Goal: Task Accomplishment & Management: Complete application form

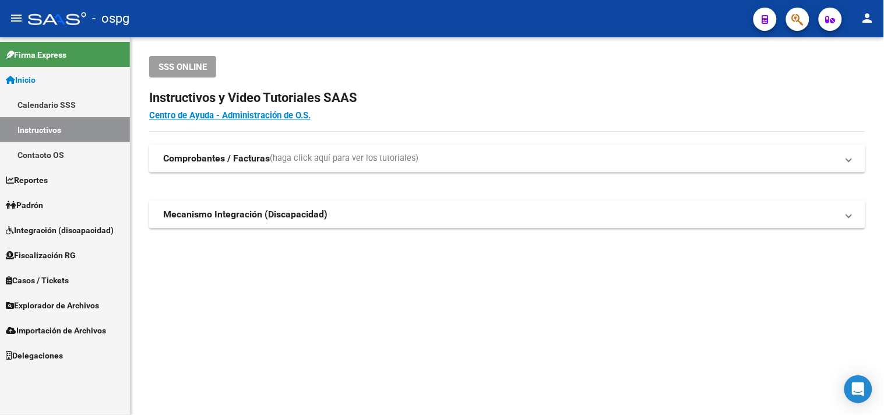
drag, startPoint x: 48, startPoint y: 209, endPoint x: 88, endPoint y: 204, distance: 39.9
click at [48, 208] on link "Padrón" at bounding box center [65, 204] width 130 height 25
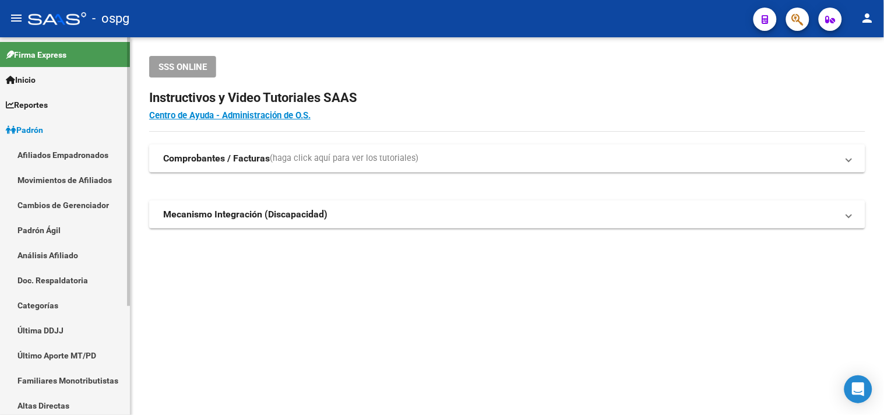
click at [41, 255] on link "Análisis Afiliado" at bounding box center [65, 254] width 130 height 25
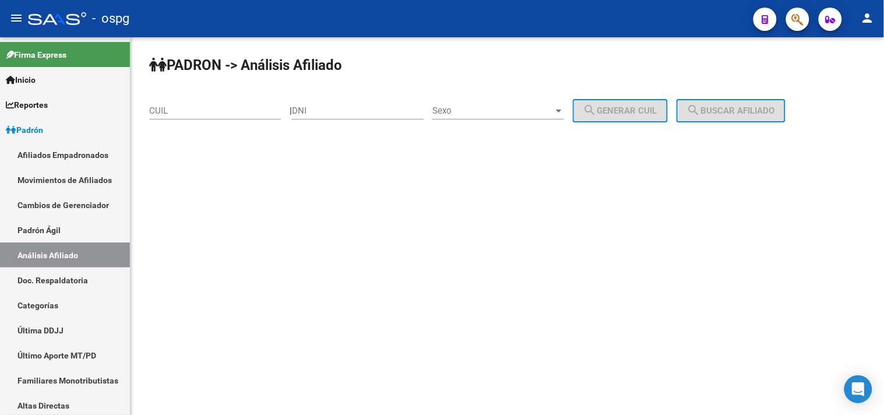
click at [156, 110] on input "CUIL" at bounding box center [215, 110] width 132 height 10
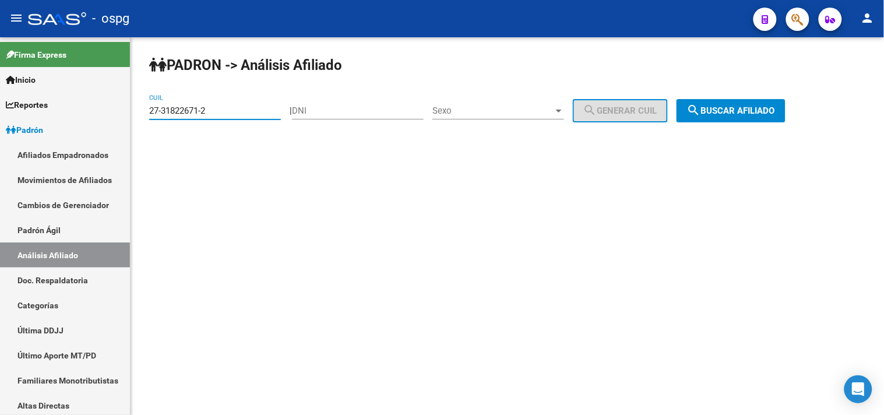
type input "27-31822671-2"
click at [746, 107] on span "search Buscar afiliado" at bounding box center [731, 110] width 88 height 10
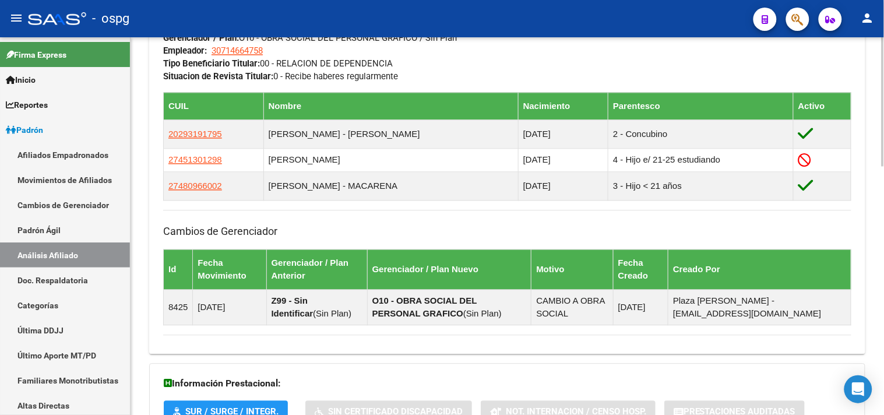
scroll to position [727, 0]
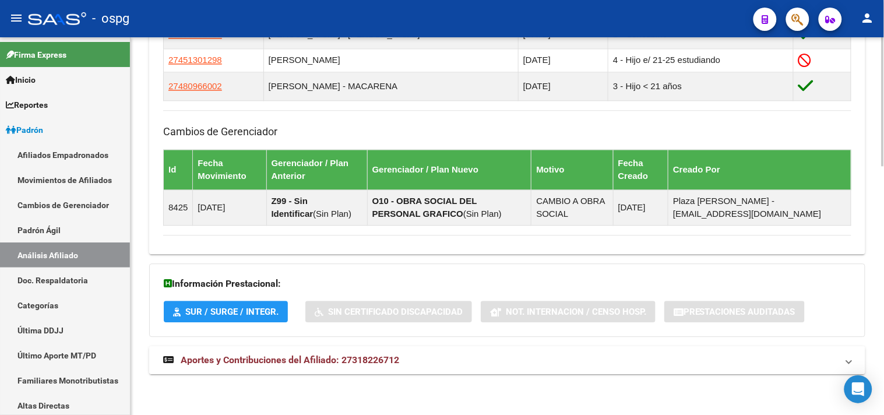
click at [303, 354] on span "Aportes y Contribuciones del Afiliado: 27318226712" at bounding box center [290, 359] width 218 height 11
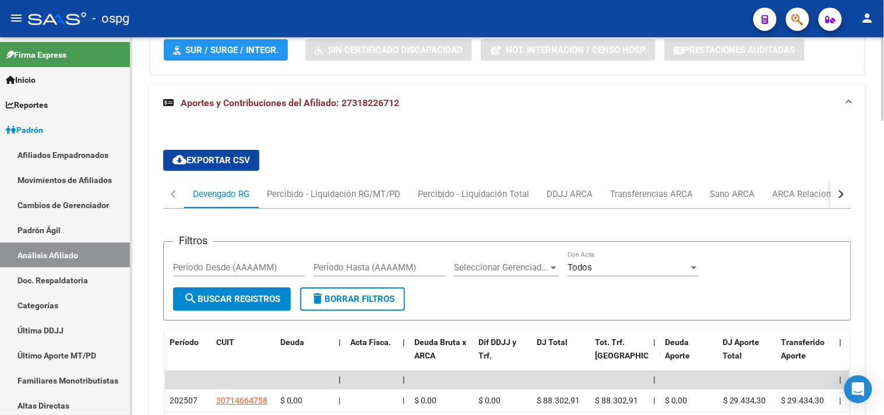
scroll to position [989, 0]
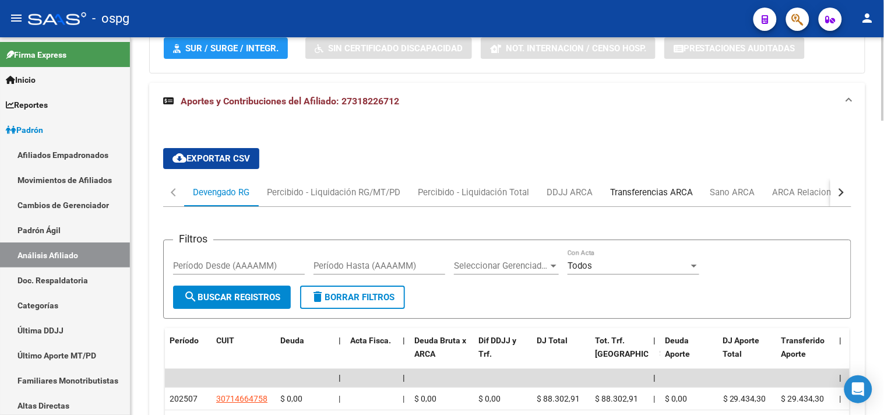
click at [647, 200] on div "Transferencias ARCA" at bounding box center [651, 192] width 100 height 28
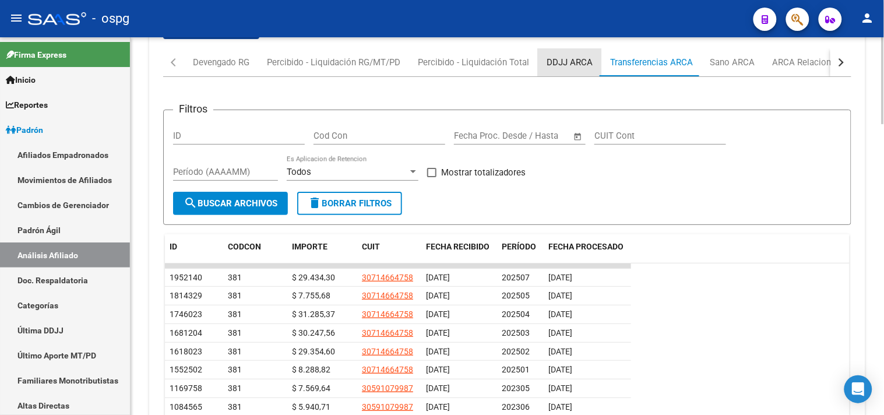
click at [557, 61] on div "DDJJ ARCA" at bounding box center [569, 62] width 46 height 13
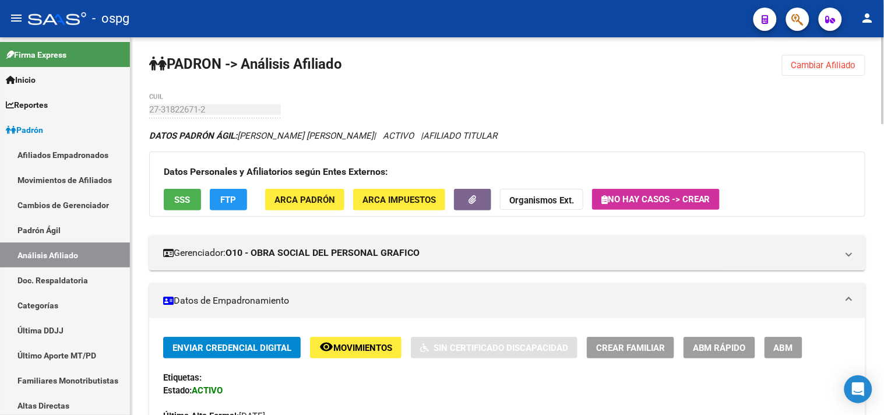
scroll to position [0, 0]
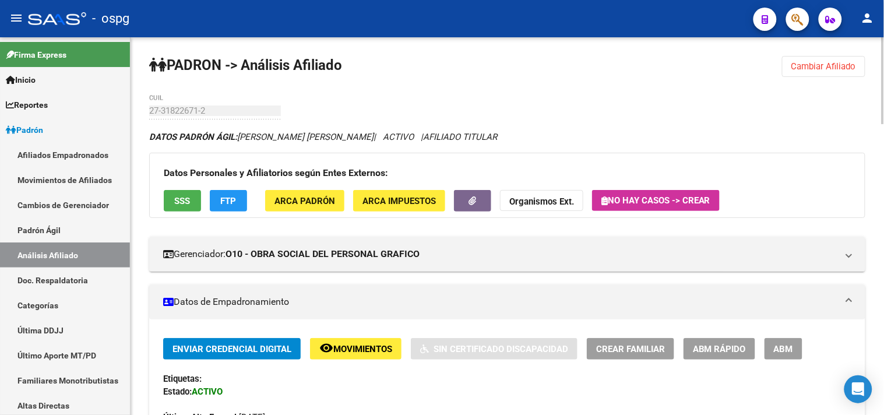
click at [805, 72] on button "Cambiar Afiliado" at bounding box center [823, 66] width 83 height 21
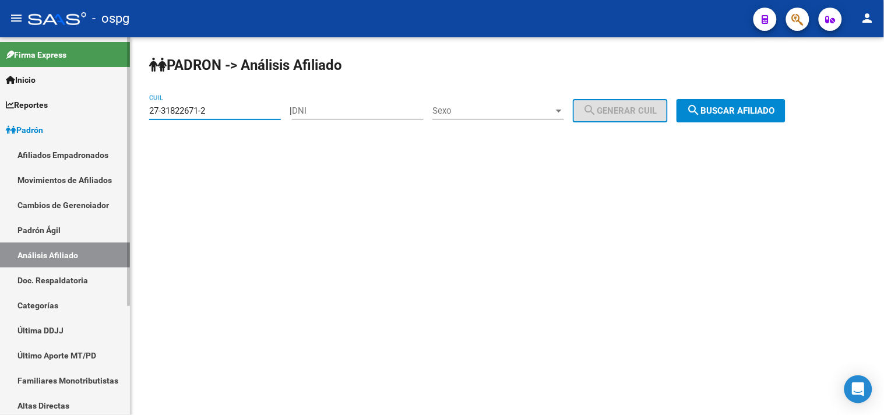
drag, startPoint x: 226, startPoint y: 112, endPoint x: 149, endPoint y: 113, distance: 77.5
click at [115, 115] on mat-sidenav-container "Firma Express Inicio Calendario SSS Instructivos Contacto OS Reportes Ingresos …" at bounding box center [442, 226] width 884 height 378
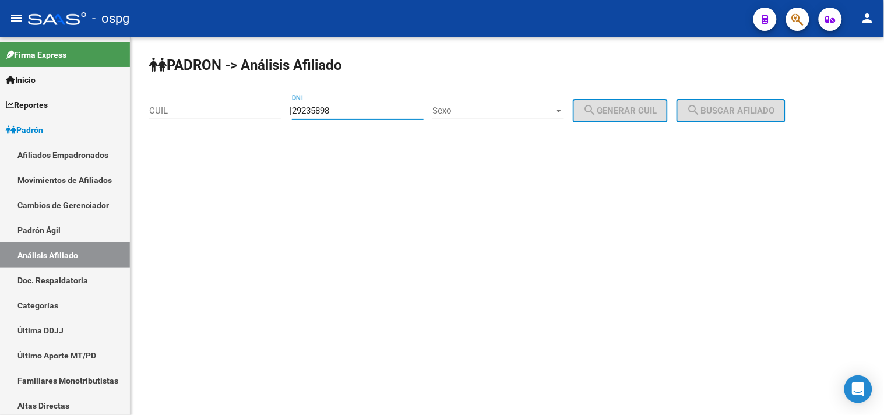
type input "29235898"
click at [454, 107] on span "Sexo" at bounding box center [492, 110] width 121 height 10
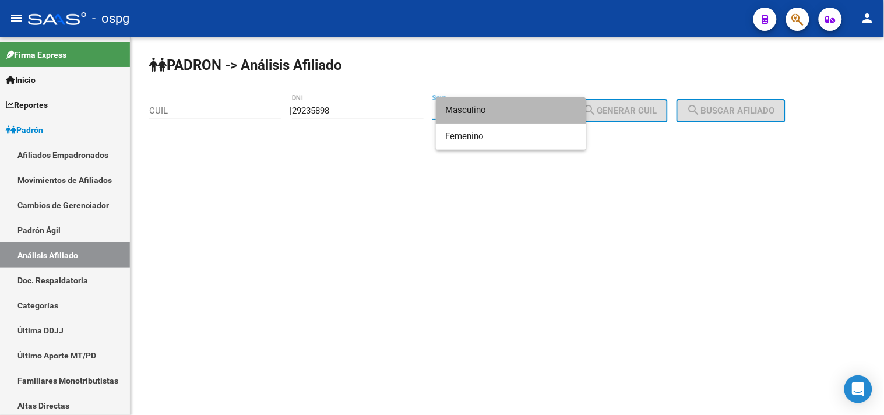
click at [456, 107] on span "Masculino" at bounding box center [511, 110] width 132 height 26
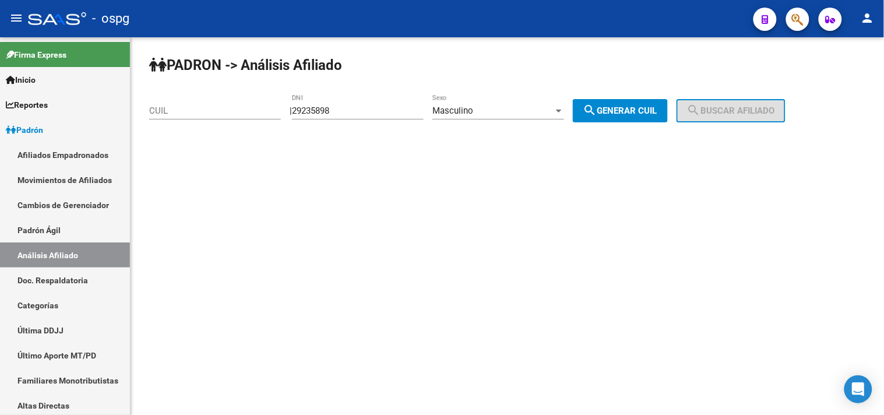
click at [630, 114] on span "search Generar CUIL" at bounding box center [620, 110] width 74 height 10
click at [543, 106] on div "Masculino" at bounding box center [492, 110] width 121 height 10
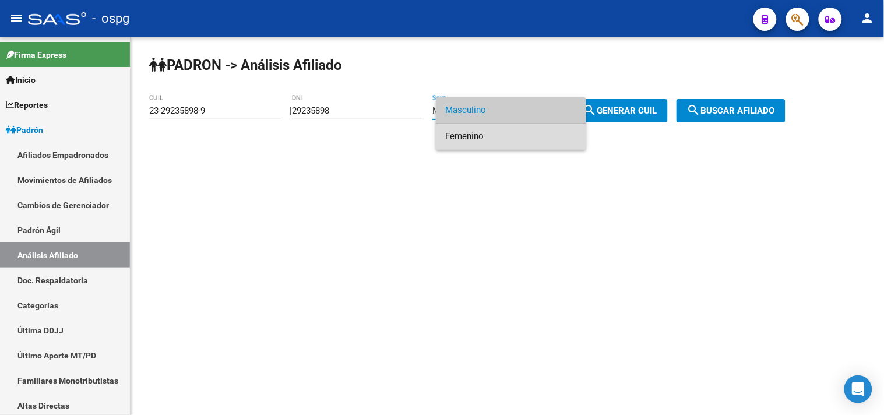
drag, startPoint x: 507, startPoint y: 134, endPoint x: 566, endPoint y: 129, distance: 58.5
click at [509, 135] on span "Femenino" at bounding box center [511, 137] width 132 height 26
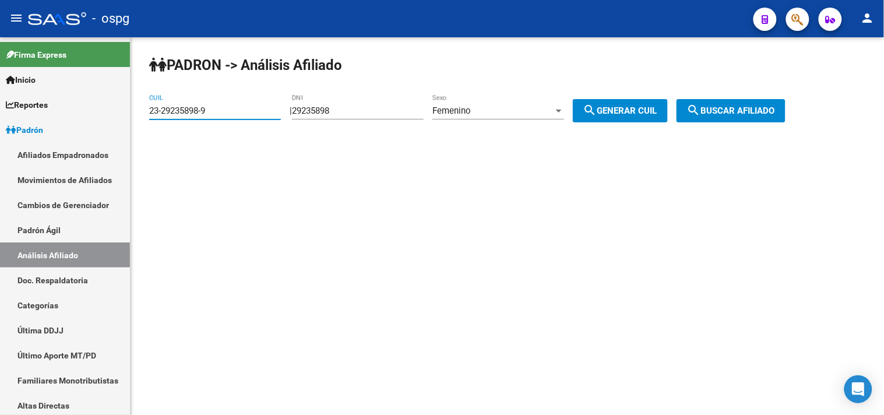
drag, startPoint x: 162, startPoint y: 108, endPoint x: 146, endPoint y: 108, distance: 15.7
click at [156, 108] on input "23-29235898-9" at bounding box center [215, 110] width 132 height 10
type input "2"
click at [615, 108] on span "search Generar CUIL" at bounding box center [620, 110] width 74 height 10
click at [691, 114] on button "search Buscar afiliado" at bounding box center [730, 110] width 109 height 23
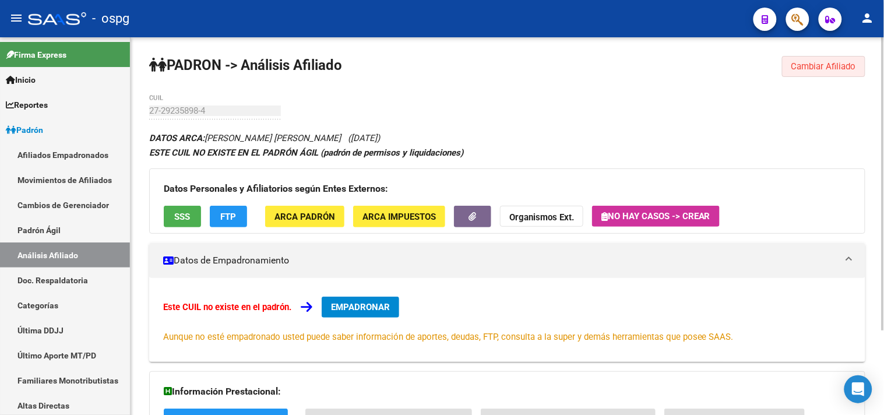
drag, startPoint x: 819, startPoint y: 62, endPoint x: 648, endPoint y: 86, distance: 172.4
click at [819, 62] on span "Cambiar Afiliado" at bounding box center [823, 66] width 65 height 10
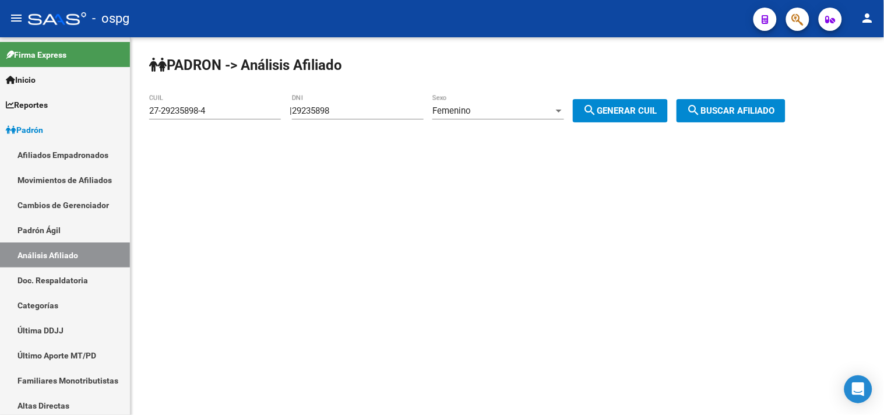
drag, startPoint x: 205, startPoint y: 117, endPoint x: 184, endPoint y: 117, distance: 21.6
click at [164, 119] on div "27-29235898-4 CUIL" at bounding box center [215, 106] width 132 height 25
drag, startPoint x: 149, startPoint y: 111, endPoint x: 118, endPoint y: 114, distance: 31.5
click at [118, 112] on mat-sidenav-container "Firma Express Inicio Calendario SSS Instructivos Contacto OS Reportes Ingresos …" at bounding box center [442, 226] width 884 height 378
type input "20-23721389-1"
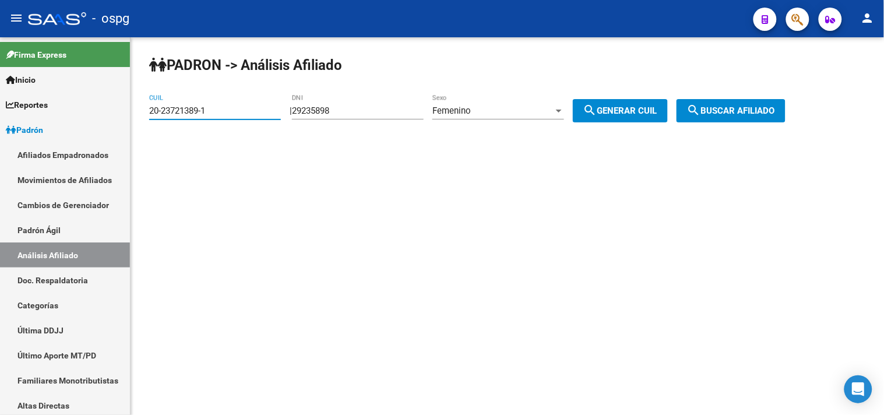
click at [748, 111] on span "search Buscar afiliado" at bounding box center [731, 110] width 88 height 10
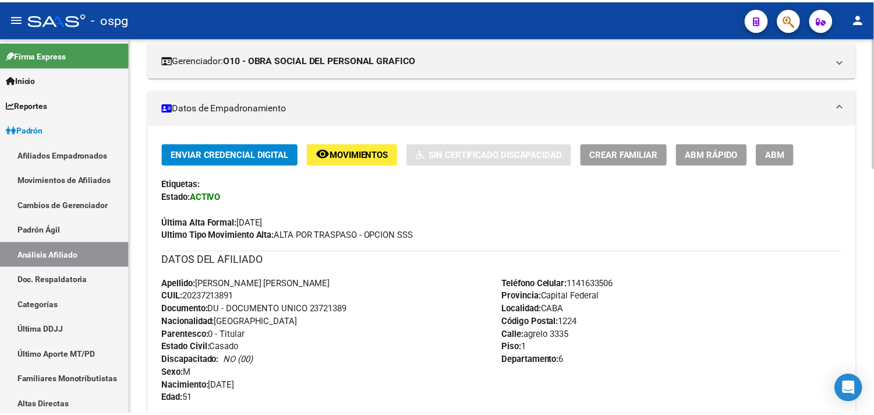
scroll to position [194, 0]
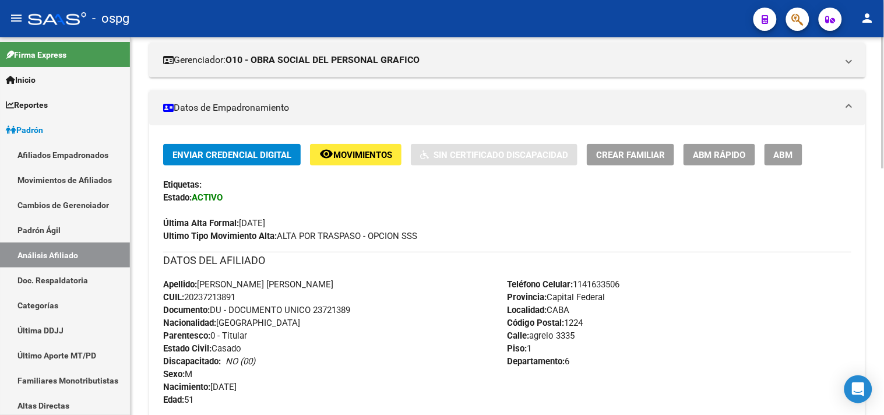
click at [612, 168] on div "Enviar Credencial Digital remove_red_eye Movimientos Sin Certificado Discapacid…" at bounding box center [507, 193] width 688 height 98
click at [615, 162] on button "Crear Familiar" at bounding box center [630, 155] width 87 height 22
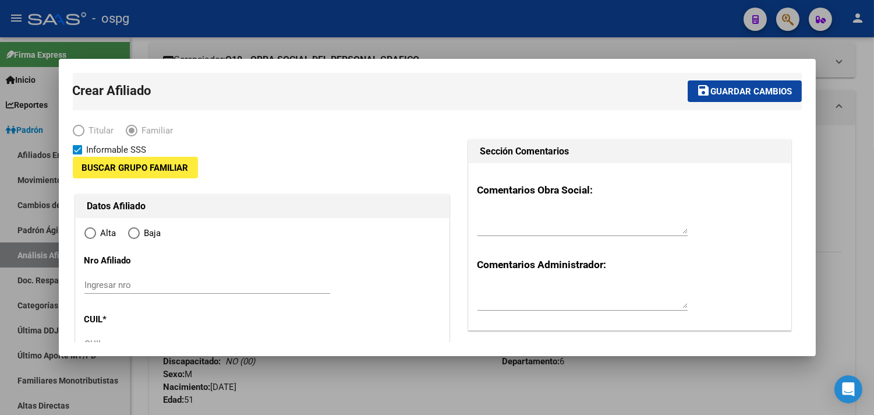
type input "30-54636578-2"
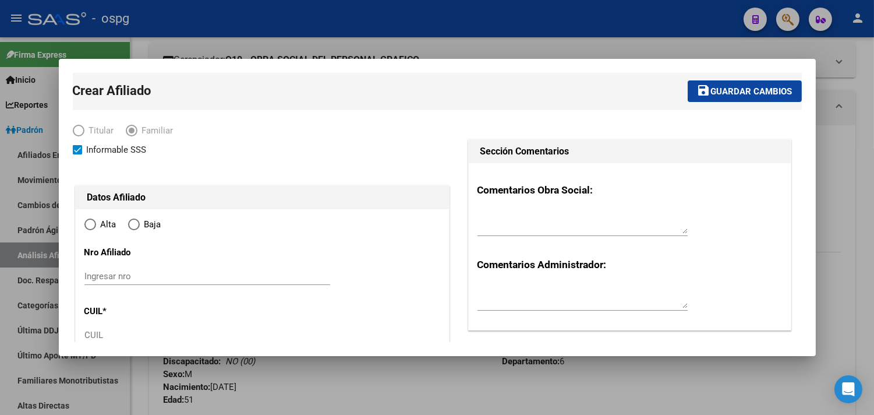
type input "CABA"
type input "1224"
type input "agrelo"
type input "3335"
type input "1"
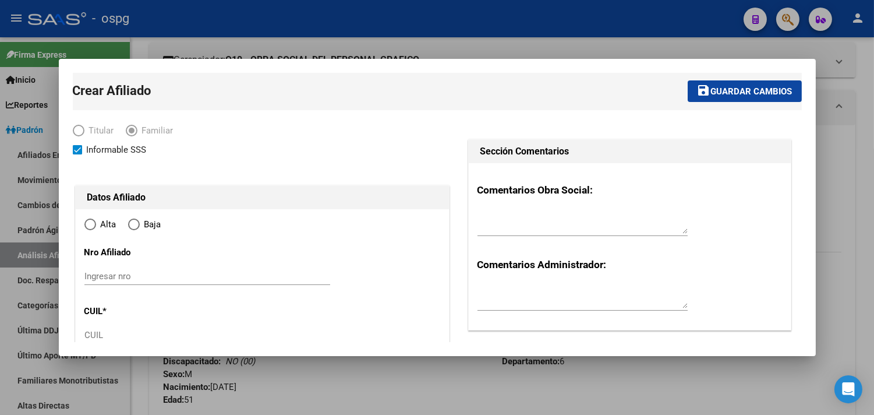
type input "6"
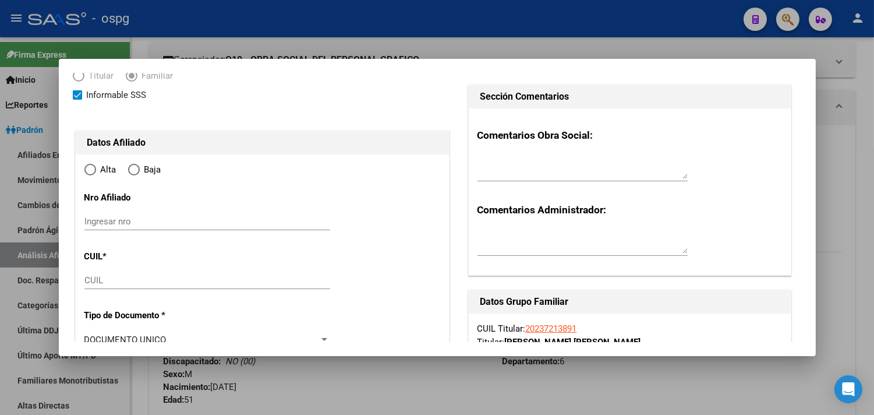
radio input "true"
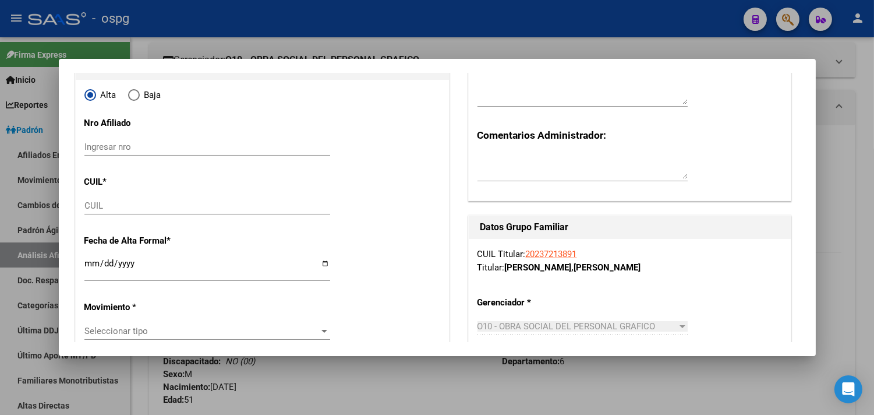
type input "30-54636578-2"
click at [98, 211] on div "CUIL" at bounding box center [207, 205] width 246 height 17
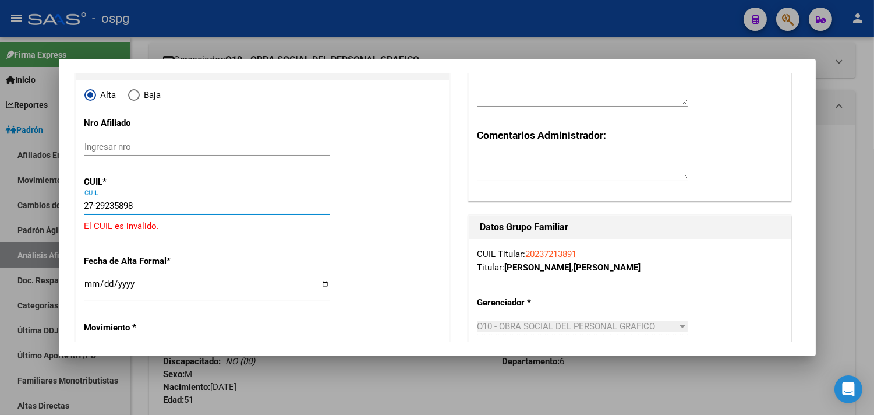
type input "27-29235898-4"
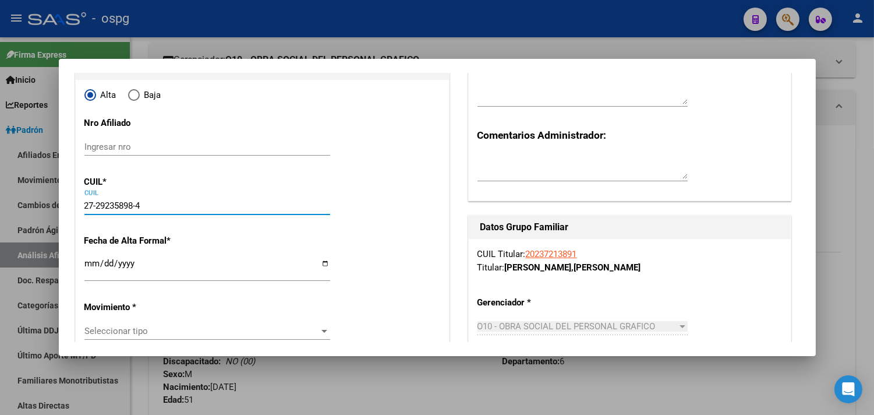
type input "29235898"
type input "[PERSON_NAME] [PERSON_NAME]"
type input "[DATE]"
type input "CABA"
type input "1249"
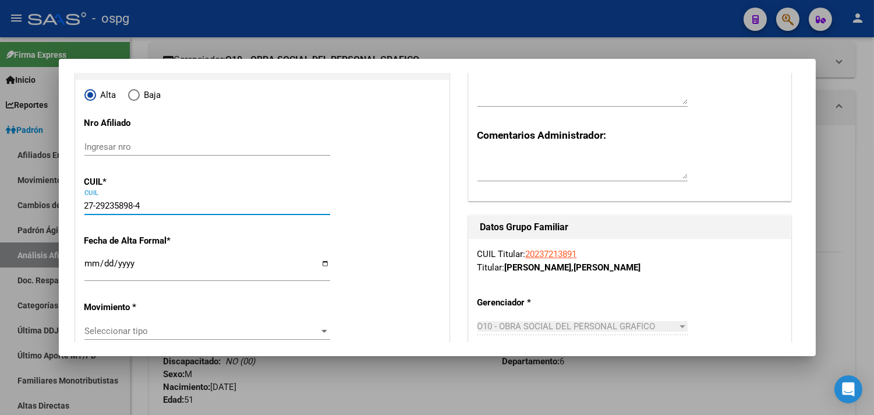
type input "MATHEU"
type input "1667"
type input "27-29235898-4"
click at [86, 263] on input "Ingresar fecha" at bounding box center [207, 268] width 246 height 19
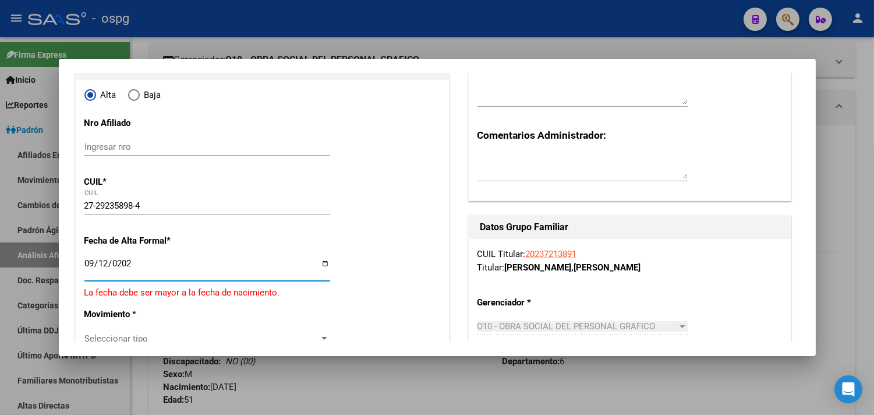
type input "[DATE]"
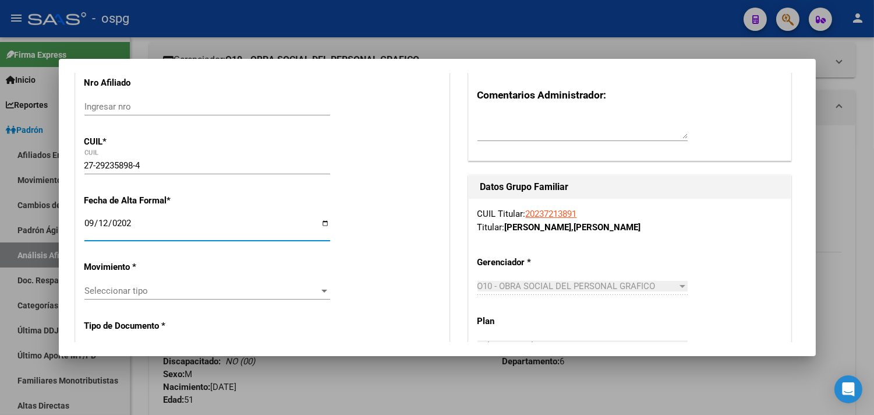
scroll to position [259, 0]
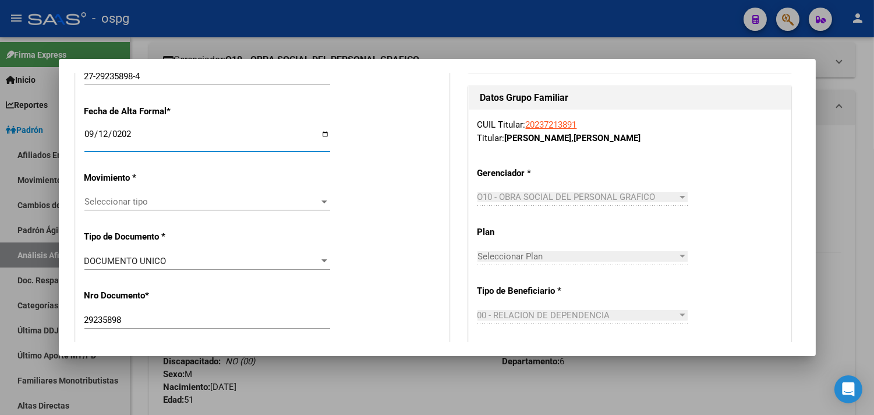
click at [124, 206] on span "Seleccionar tipo" at bounding box center [201, 201] width 235 height 10
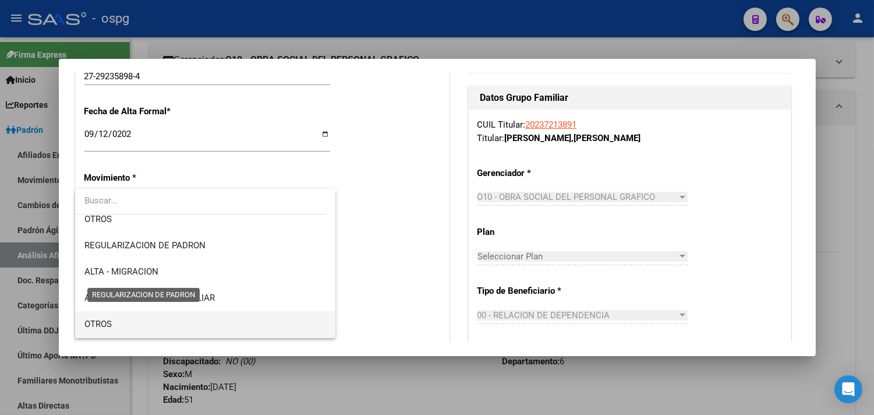
scroll to position [129, 0]
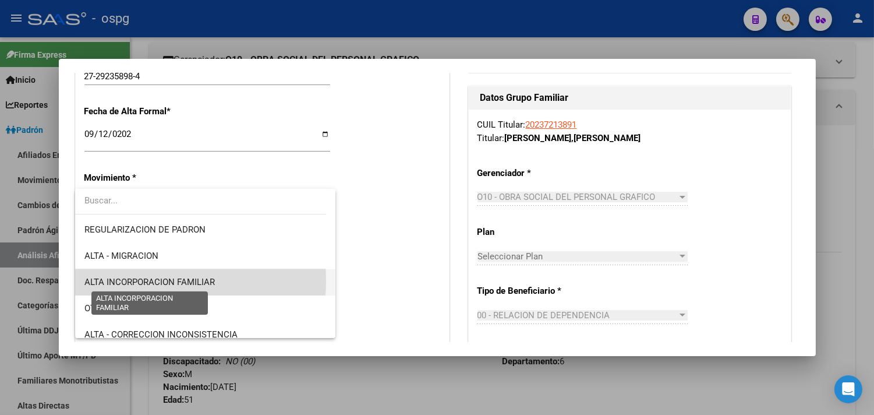
click at [123, 280] on span "ALTA INCORPORACION FAMILIAR" at bounding box center [149, 282] width 130 height 10
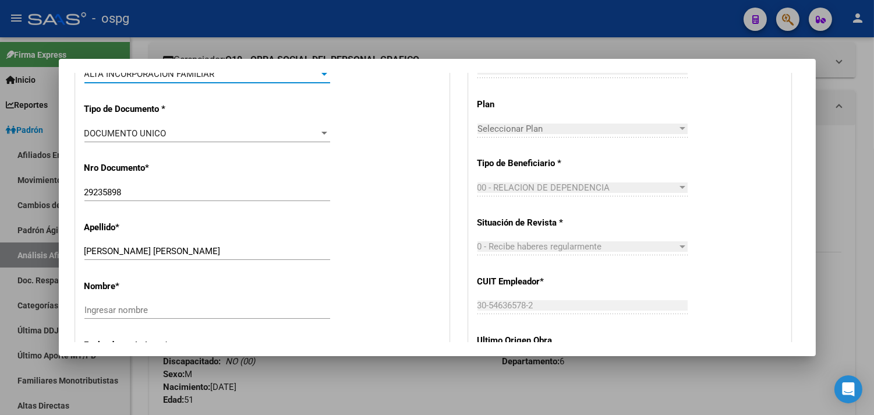
scroll to position [388, 0]
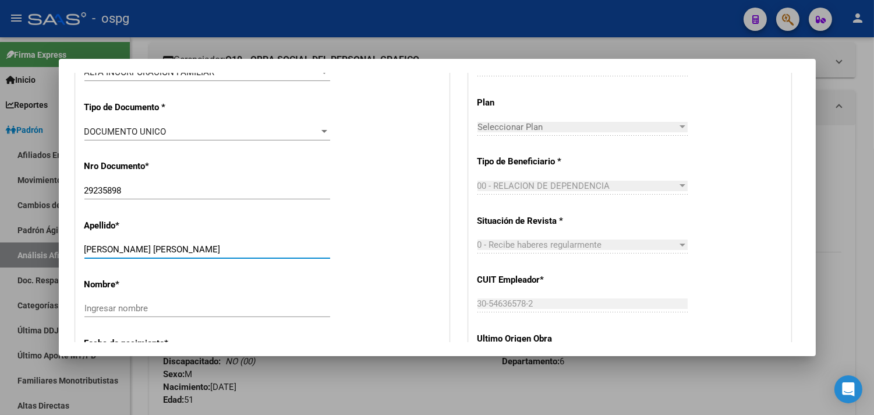
drag, startPoint x: 114, startPoint y: 249, endPoint x: 185, endPoint y: 248, distance: 71.7
click at [185, 248] on input "[PERSON_NAME] [PERSON_NAME]" at bounding box center [207, 249] width 246 height 10
type input "ACUÑA"
click at [104, 306] on input "Ingresar nombre" at bounding box center [207, 308] width 246 height 10
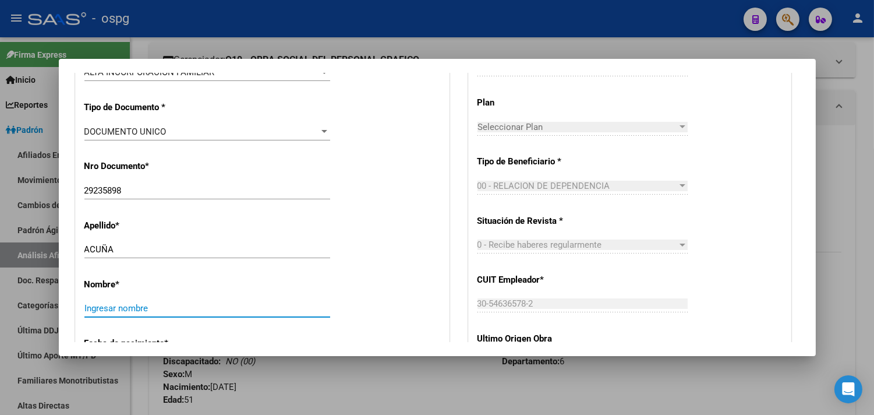
paste input "[PERSON_NAME] [PERSON_NAME]"
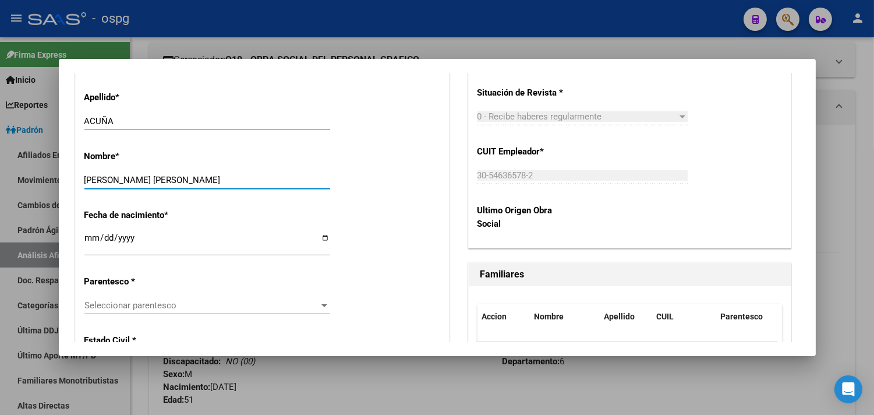
scroll to position [517, 0]
type input "[PERSON_NAME] [PERSON_NAME]"
click at [96, 304] on span "Seleccionar parentesco" at bounding box center [201, 304] width 235 height 10
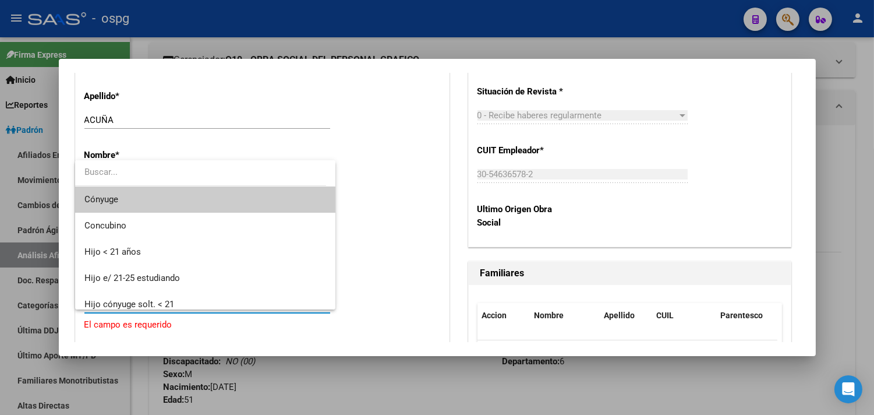
click at [121, 197] on span "Cónyuge" at bounding box center [205, 199] width 242 height 26
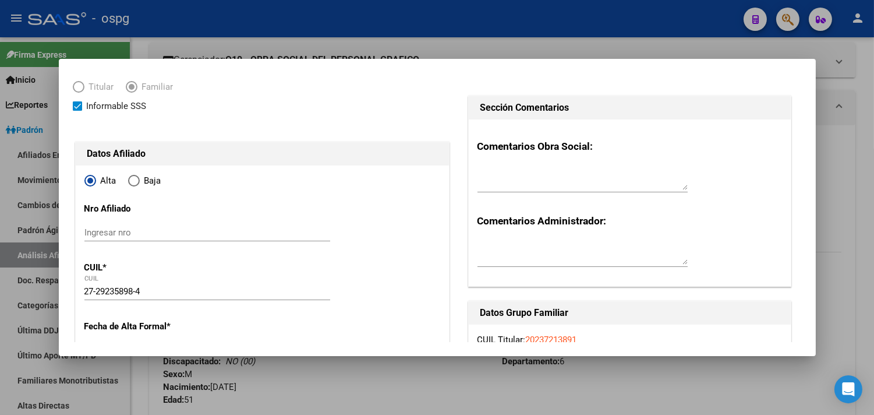
scroll to position [0, 0]
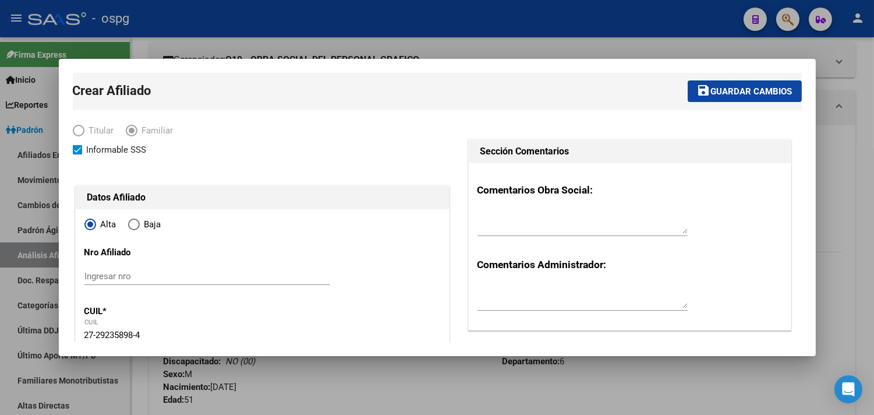
click at [732, 99] on button "save Guardar cambios" at bounding box center [745, 91] width 114 height 22
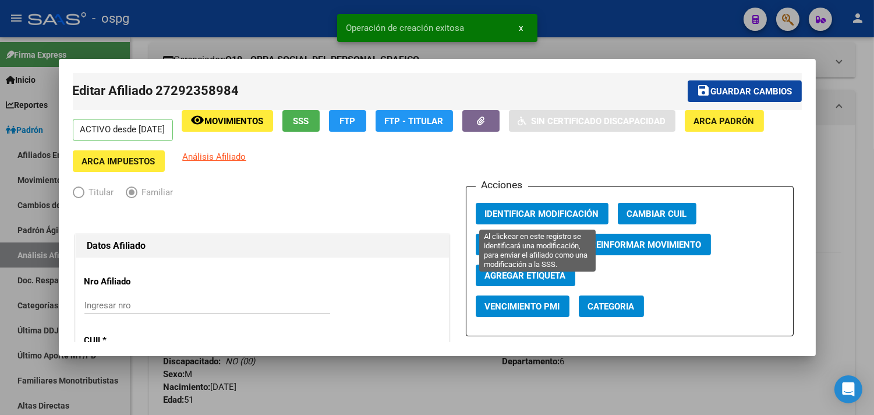
click at [525, 209] on span "Identificar Modificación" at bounding box center [542, 214] width 114 height 10
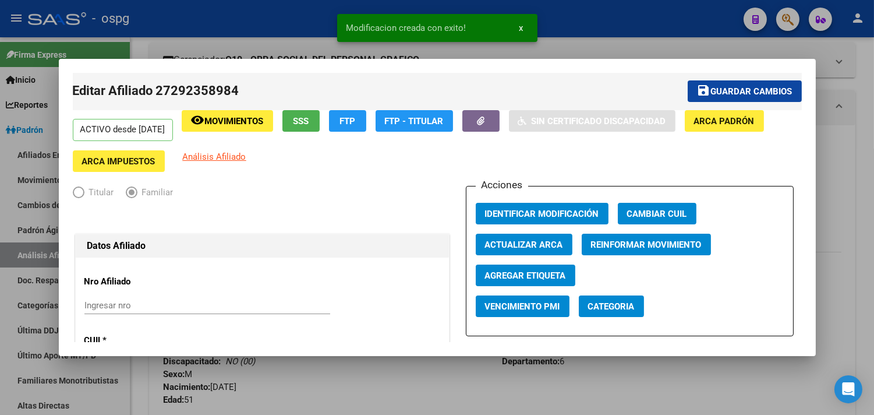
click at [280, 30] on div at bounding box center [437, 207] width 874 height 415
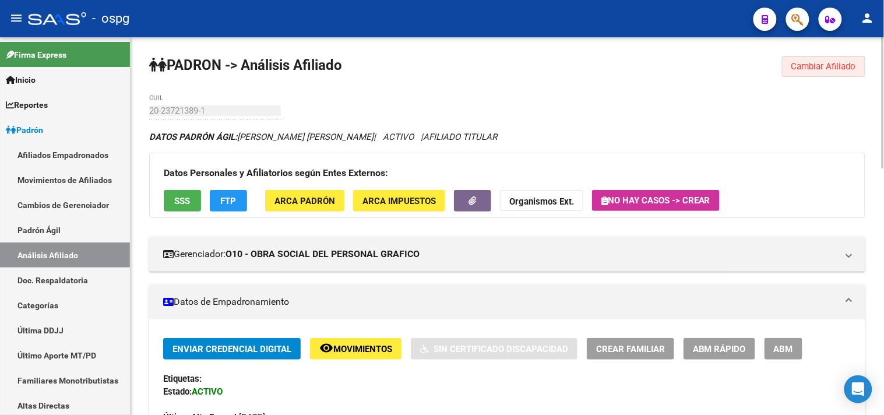
click at [807, 72] on button "Cambiar Afiliado" at bounding box center [823, 66] width 83 height 21
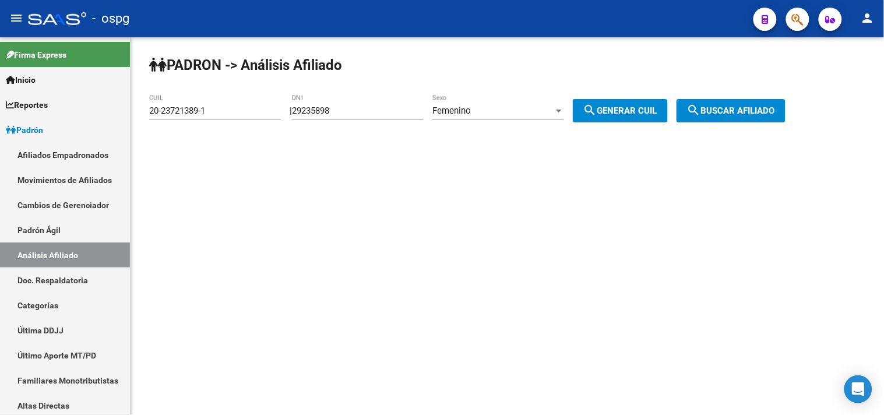
click at [766, 114] on span "search Buscar afiliado" at bounding box center [731, 110] width 88 height 10
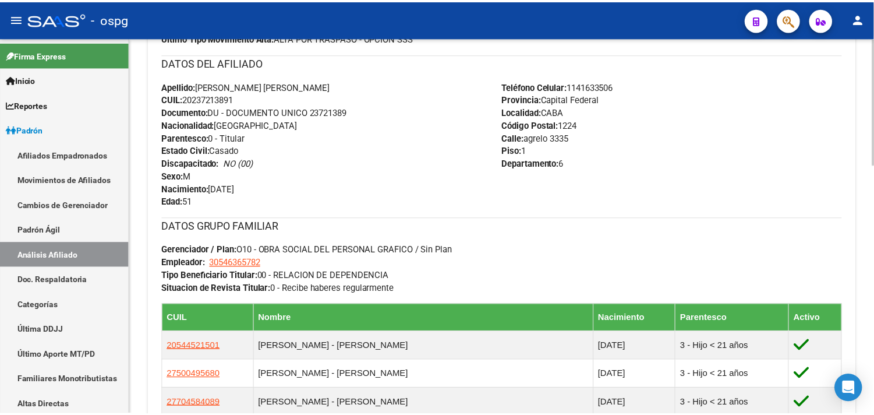
scroll to position [577, 0]
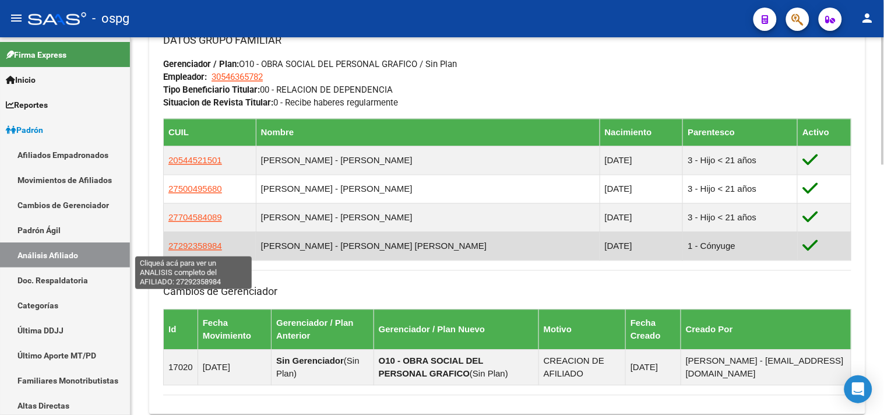
click at [200, 248] on span "27292358984" at bounding box center [195, 246] width 54 height 10
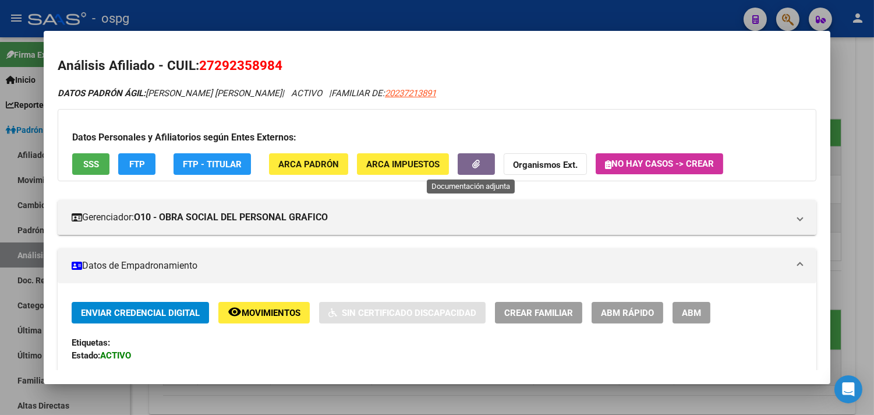
click at [476, 165] on button "button" at bounding box center [476, 164] width 37 height 22
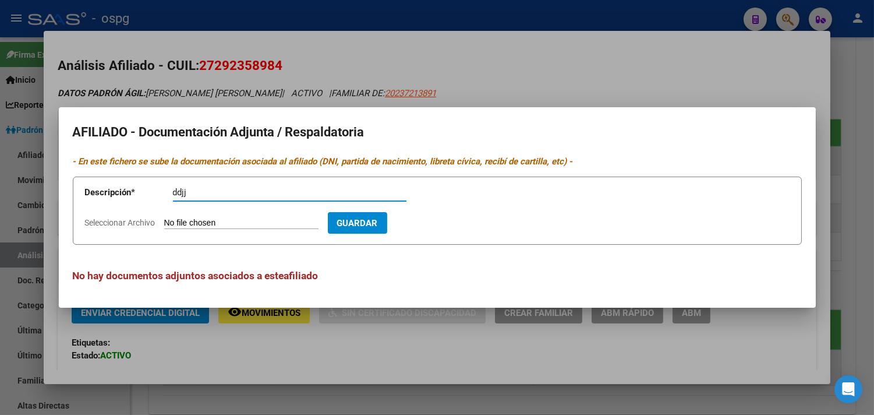
type input "ddjj"
click at [179, 224] on input "Seleccionar Archivo" at bounding box center [241, 223] width 154 height 11
type input "C:\fakepath\DNI [PERSON_NAME].jpg"
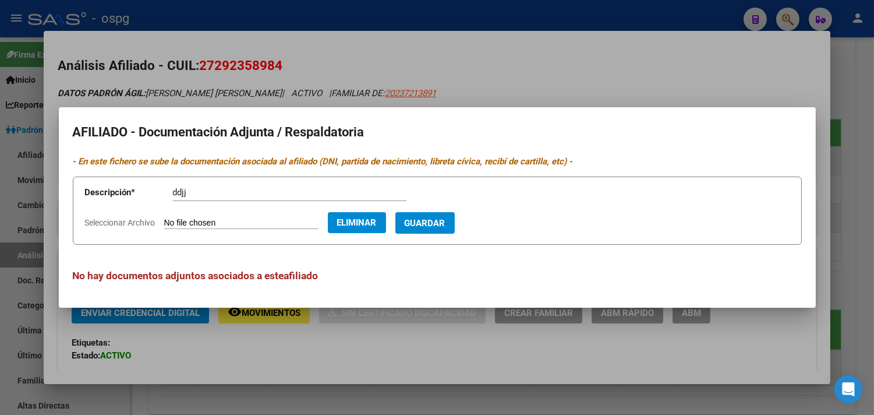
click at [171, 195] on app-form-text-field "Descripción * ddjj Descripción" at bounding box center [254, 194] width 338 height 35
drag, startPoint x: 211, startPoint y: 192, endPoint x: 181, endPoint y: 193, distance: 29.7
click at [182, 193] on input "dnij" at bounding box center [290, 192] width 234 height 10
type input "dni"
click at [439, 223] on span "Guardar" at bounding box center [425, 223] width 41 height 10
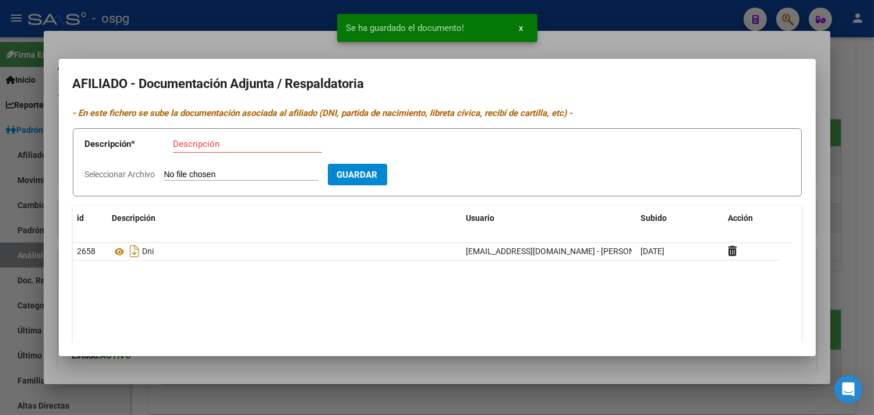
click at [183, 143] on input "Descripción" at bounding box center [247, 144] width 149 height 10
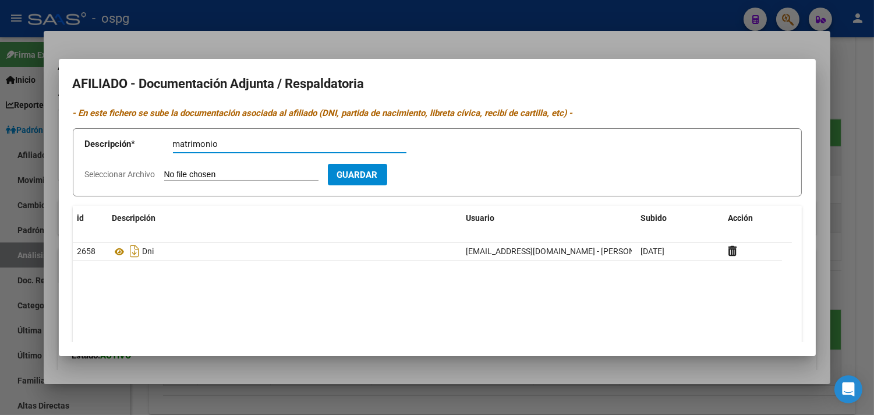
type input "matrimonio"
click at [217, 172] on input "Seleccionar Archivo" at bounding box center [241, 175] width 154 height 11
type input "C:\fakepath\MATRIMONIO [PERSON_NAME].png"
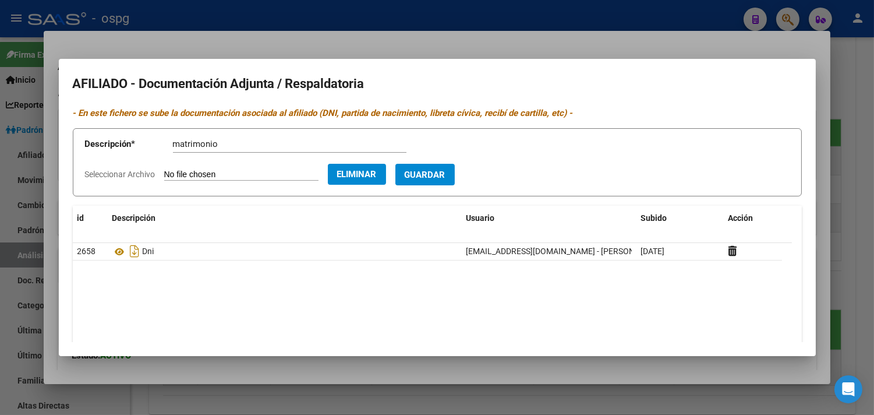
click at [446, 173] on span "Guardar" at bounding box center [425, 175] width 41 height 10
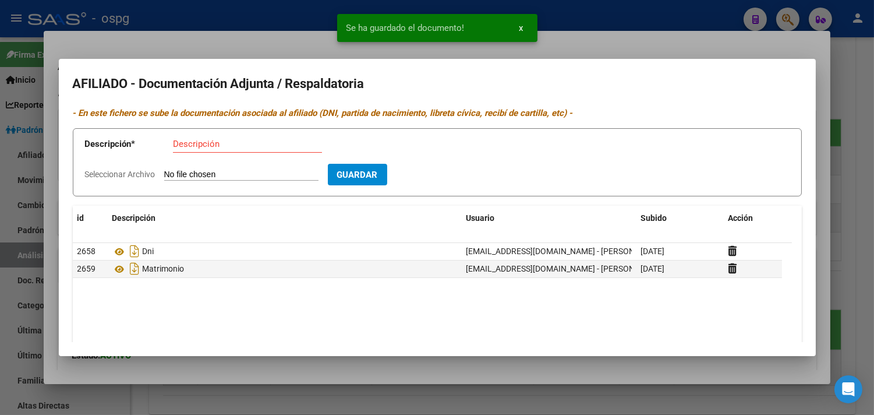
click at [217, 45] on div at bounding box center [437, 207] width 874 height 415
